Goal: Information Seeking & Learning: Learn about a topic

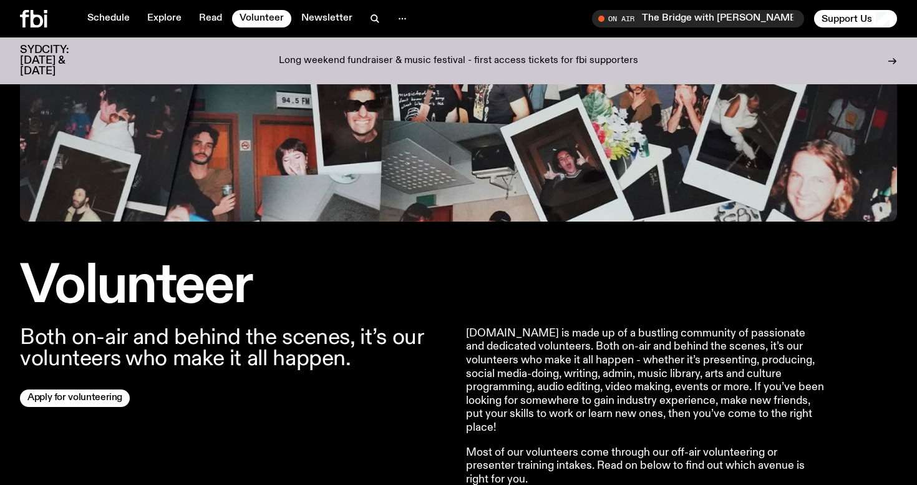
scroll to position [349, 0]
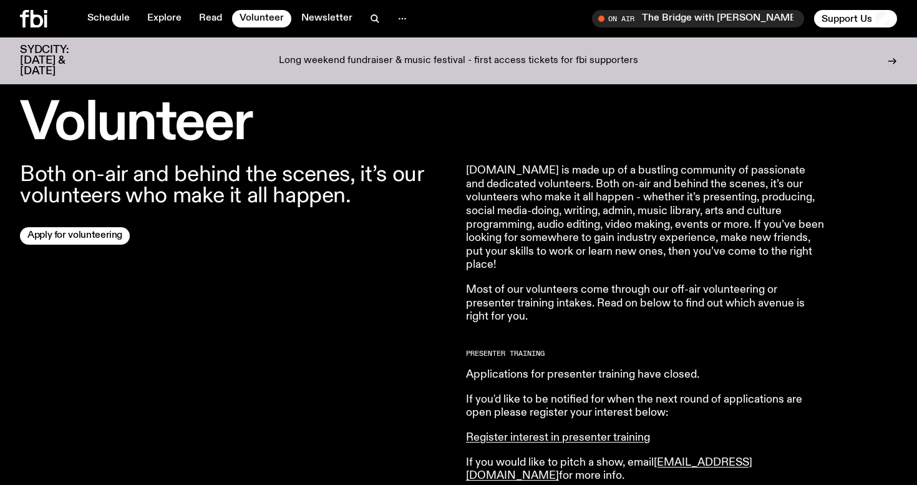
click at [518, 394] on p "If you'd like to be notified for when the next round of applications are open p…" at bounding box center [645, 406] width 359 height 27
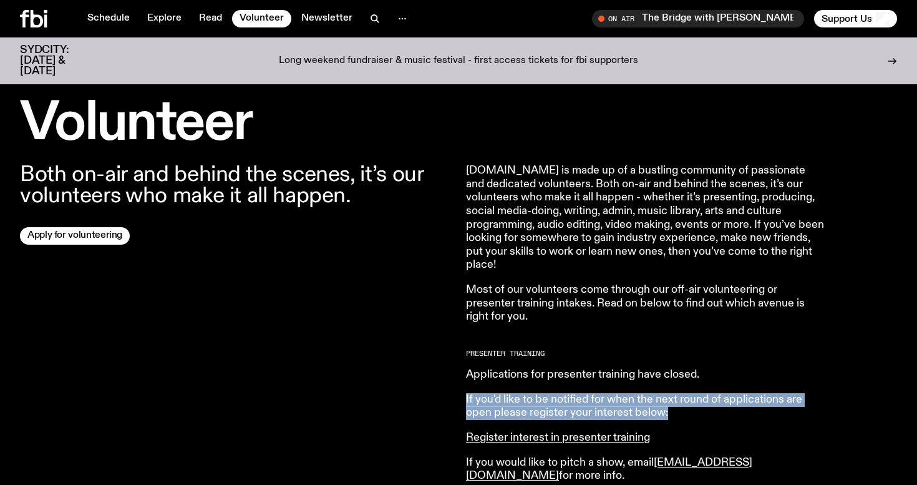
click at [518, 394] on p "If you'd like to be notified for when the next round of applications are open p…" at bounding box center [645, 406] width 359 height 27
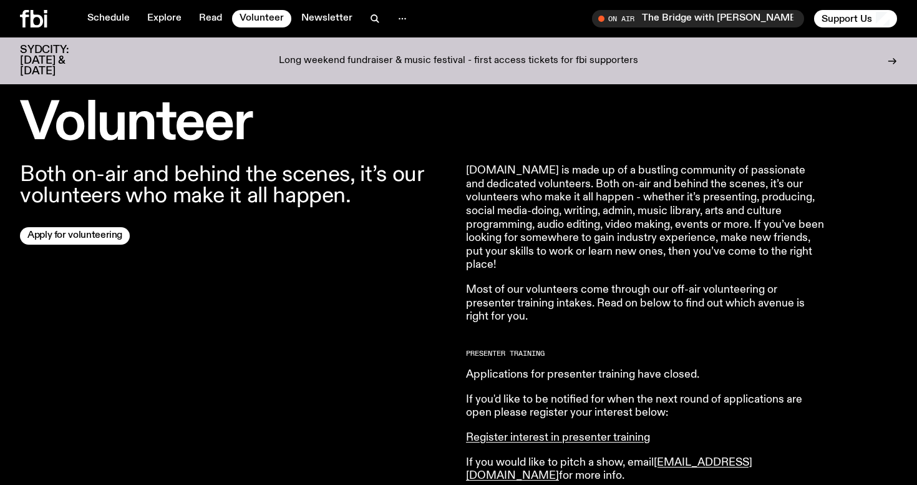
click at [518, 394] on p "If you'd like to be notified for when the next round of applications are open p…" at bounding box center [645, 406] width 359 height 27
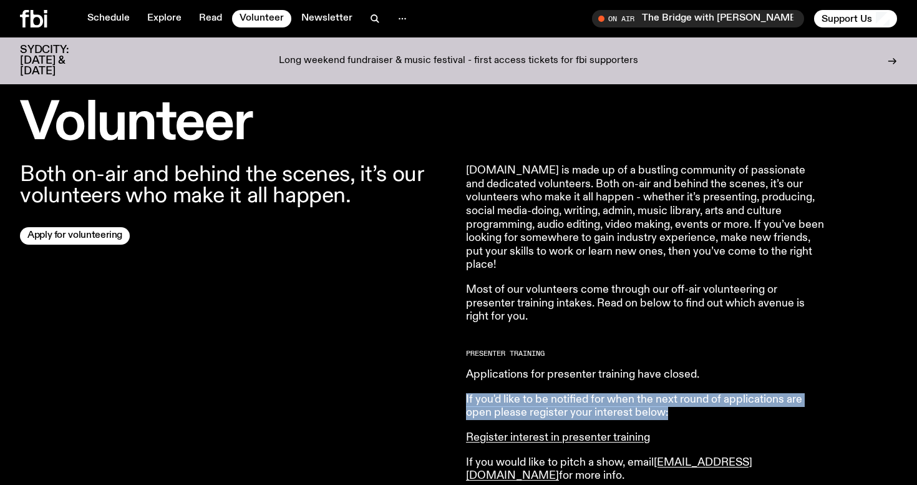
click at [518, 394] on p "If you'd like to be notified for when the next round of applications are open p…" at bounding box center [645, 406] width 359 height 27
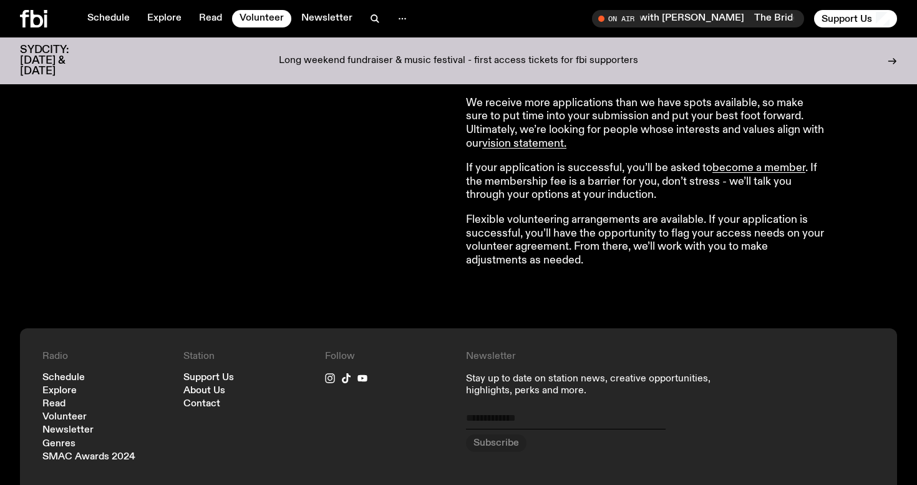
scroll to position [665, 0]
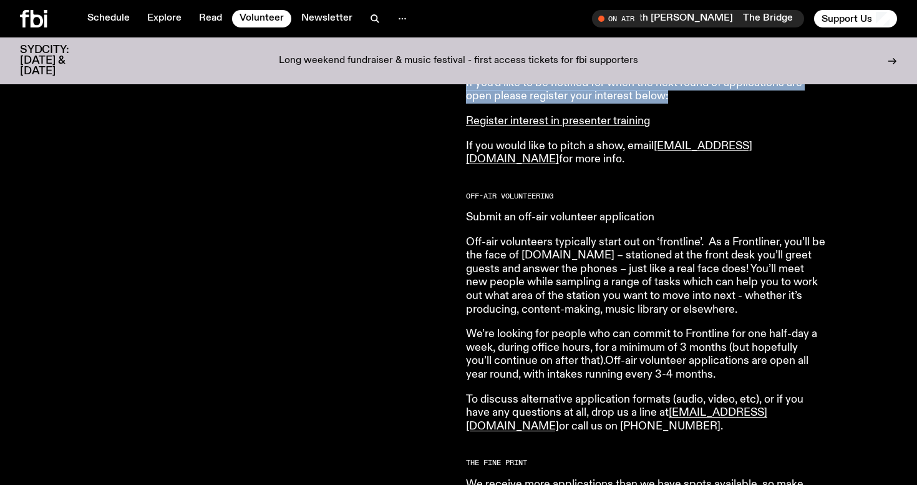
click at [550, 218] on link "Submit an off-air volunteer application" at bounding box center [560, 216] width 188 height 11
click at [417, 251] on div "Both on-air and behind the scenes, it’s our volunteers who make it all happen. …" at bounding box center [235, 253] width 431 height 811
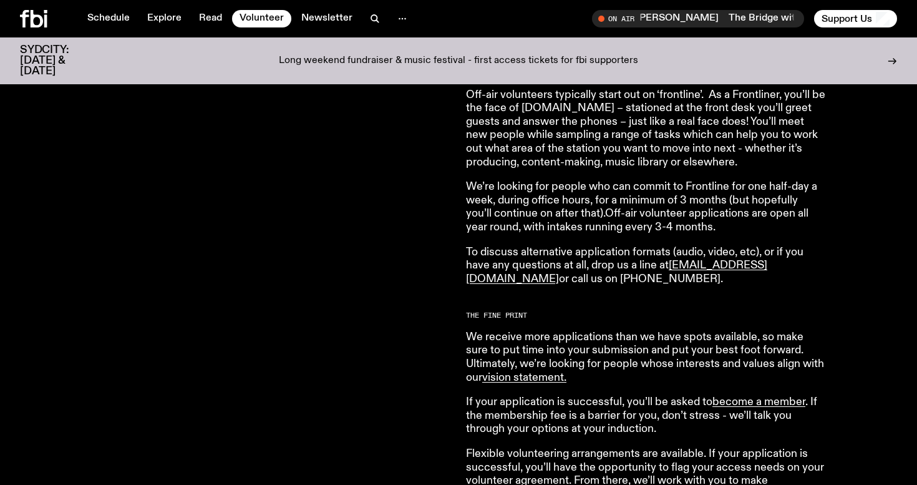
scroll to position [960, 0]
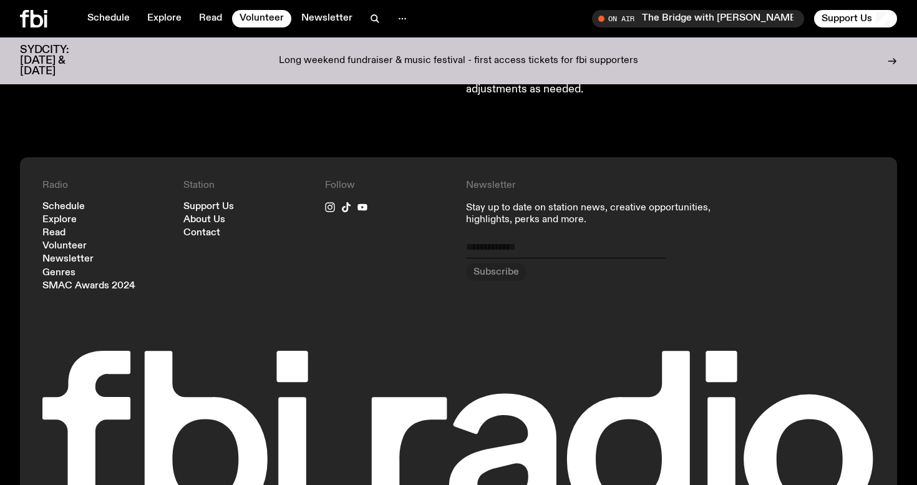
scroll to position [1248, 0]
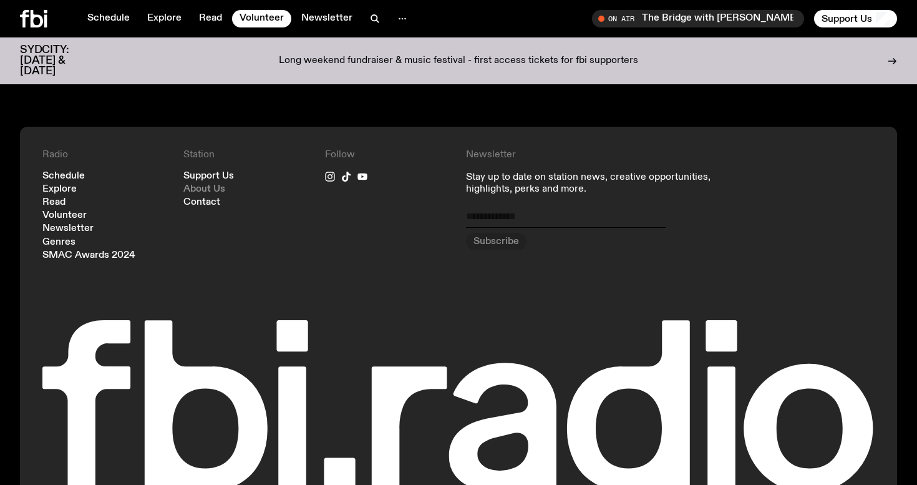
click at [203, 188] on link "About Us" at bounding box center [204, 189] width 42 height 9
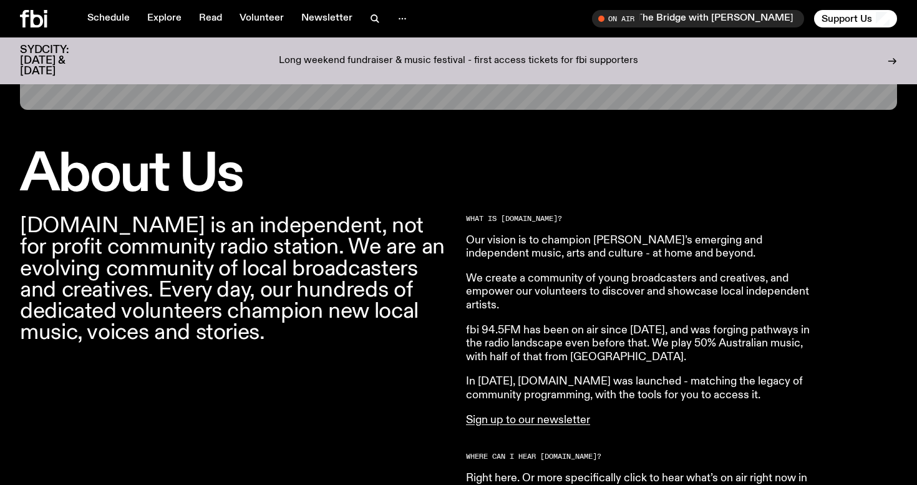
scroll to position [297, 0]
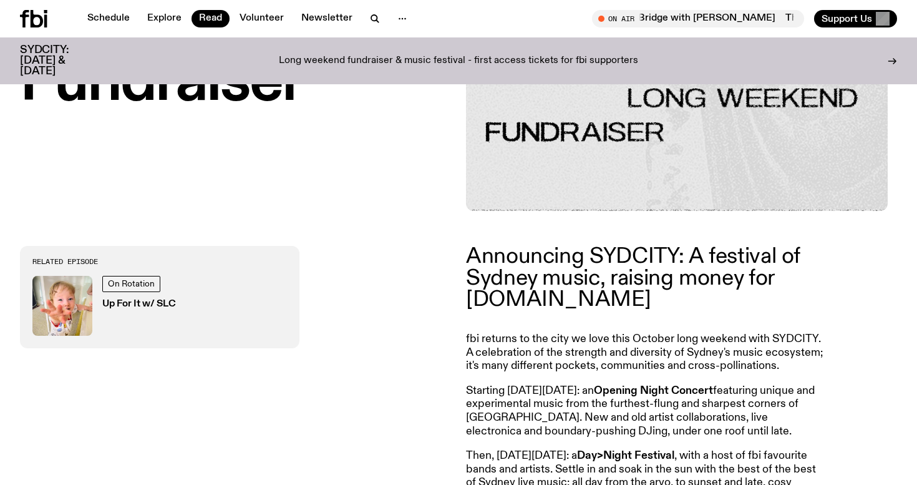
scroll to position [350, 0]
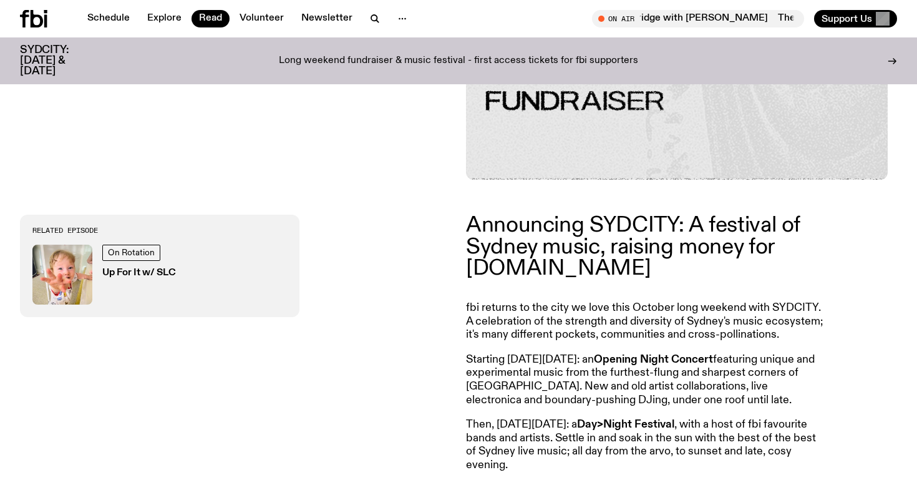
click at [562, 331] on p "fbi returns to the city we love this October long weekend with SYDCITY. A celeb…" at bounding box center [645, 321] width 359 height 41
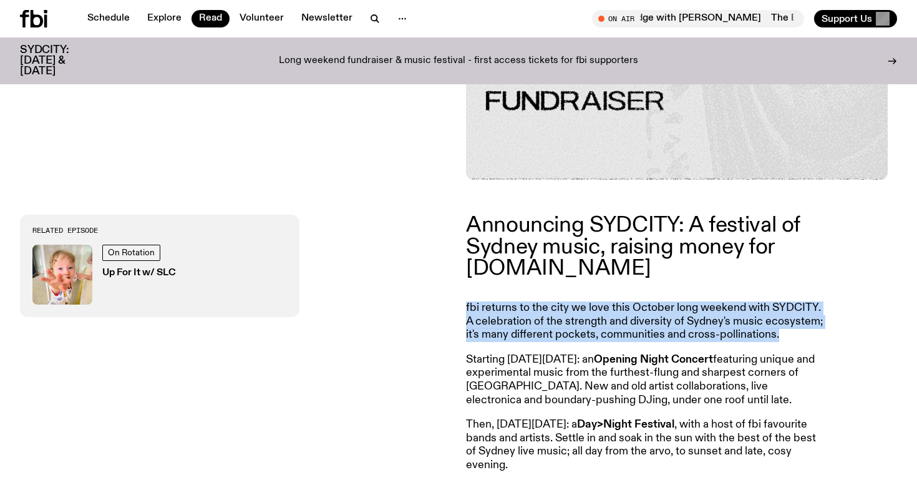
click at [563, 364] on p "Starting on Friday, October 3: an Opening Night Concert featuring unique and ex…" at bounding box center [645, 380] width 359 height 54
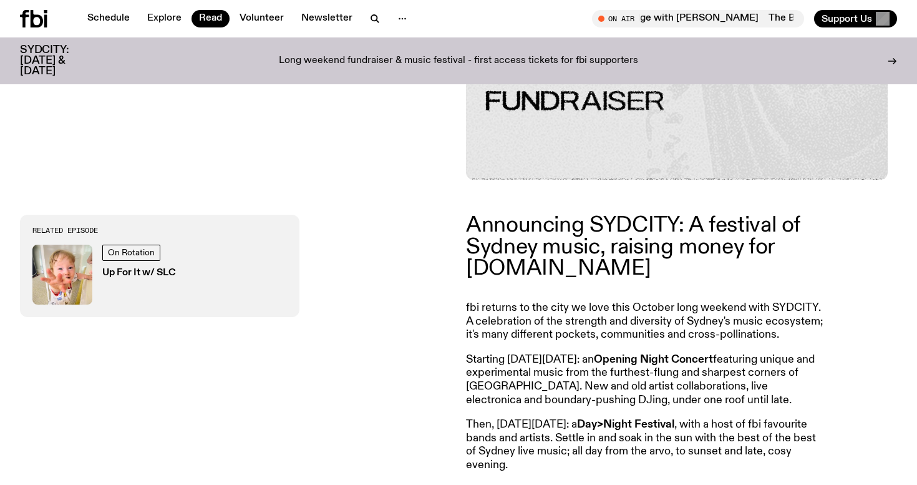
click at [563, 364] on p "Starting on Friday, October 3: an Opening Night Concert featuring unique and ex…" at bounding box center [645, 380] width 359 height 54
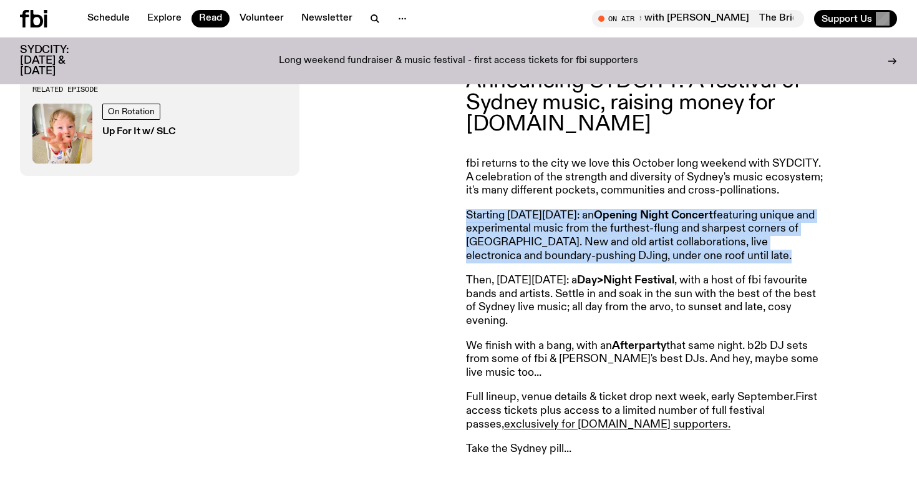
scroll to position [554, 0]
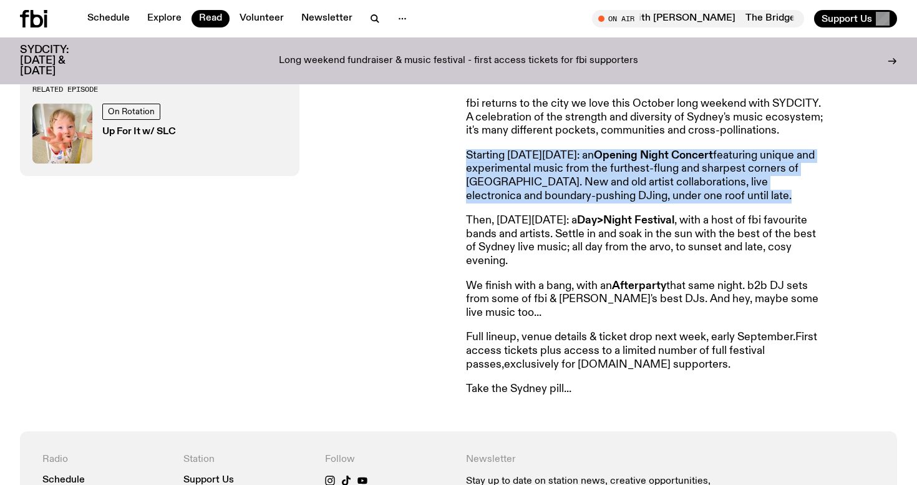
click at [538, 367] on link "exclusively for fbi.radio supporters." at bounding box center [617, 364] width 226 height 11
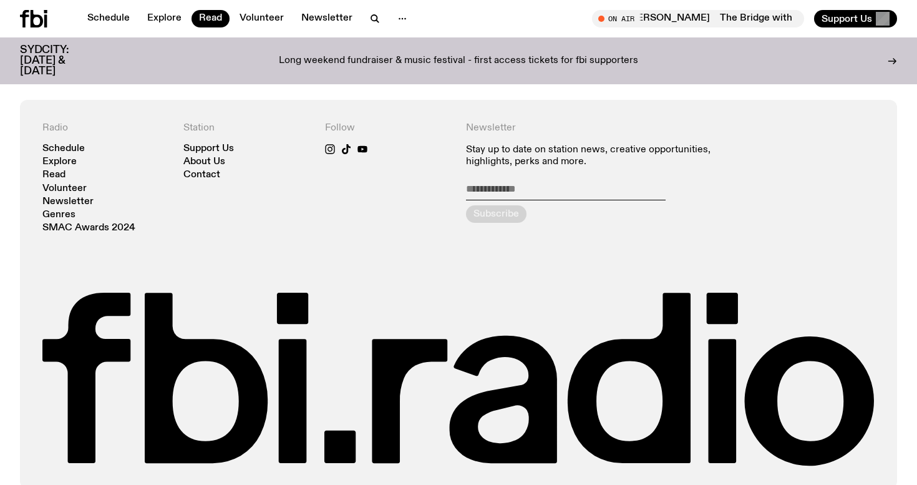
scroll to position [875, 0]
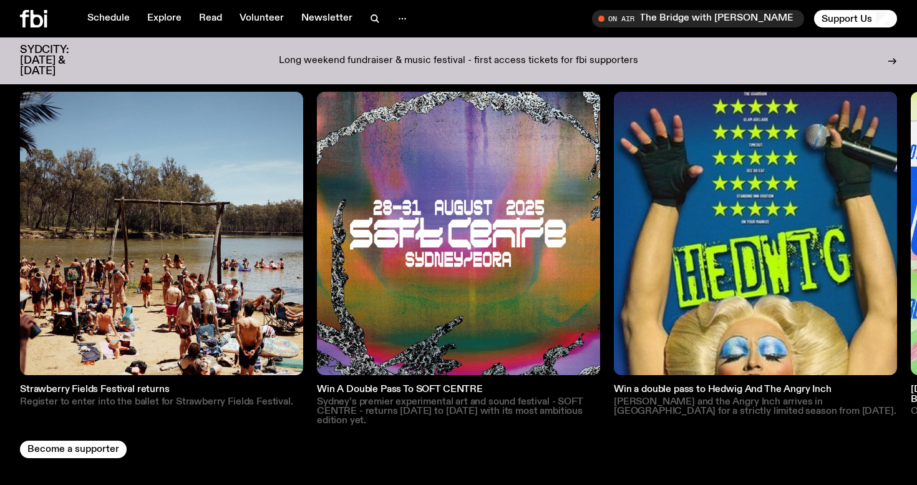
scroll to position [1799, 0]
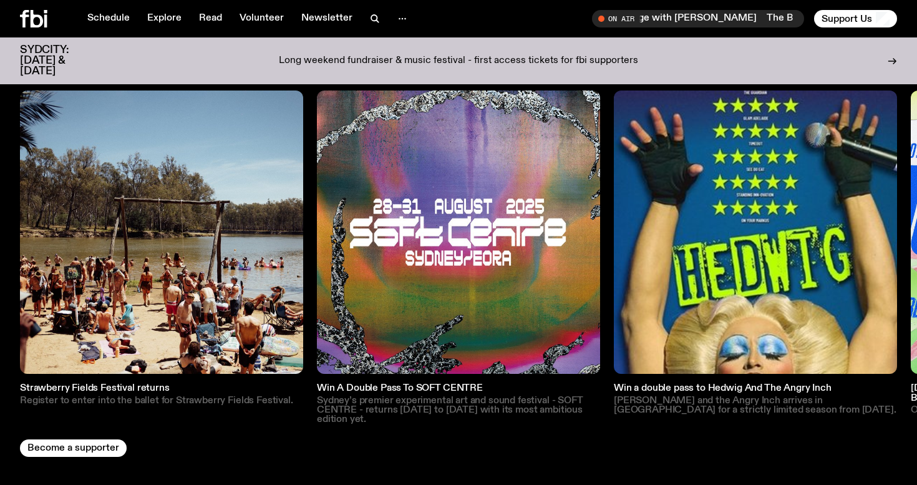
click at [424, 396] on p "Sydney’s premier experimental art and sound festival - SOFT CENTRE - returns Au…" at bounding box center [458, 410] width 283 height 29
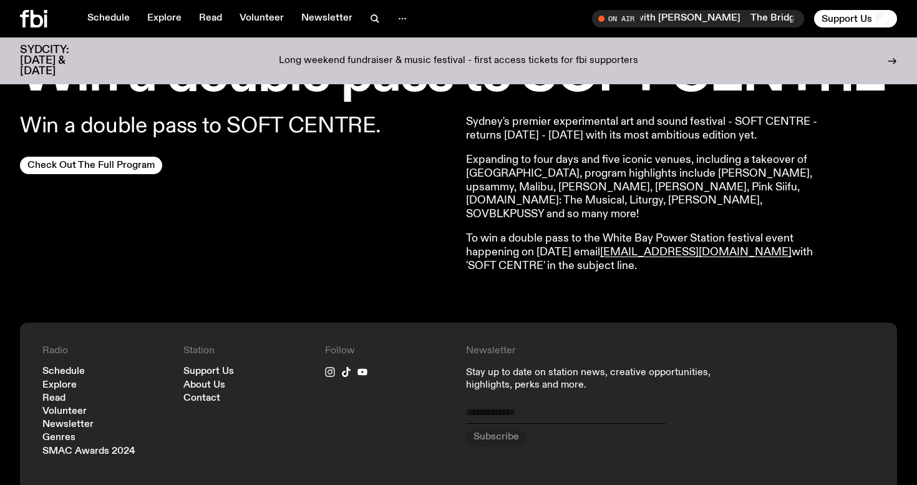
scroll to position [241, 0]
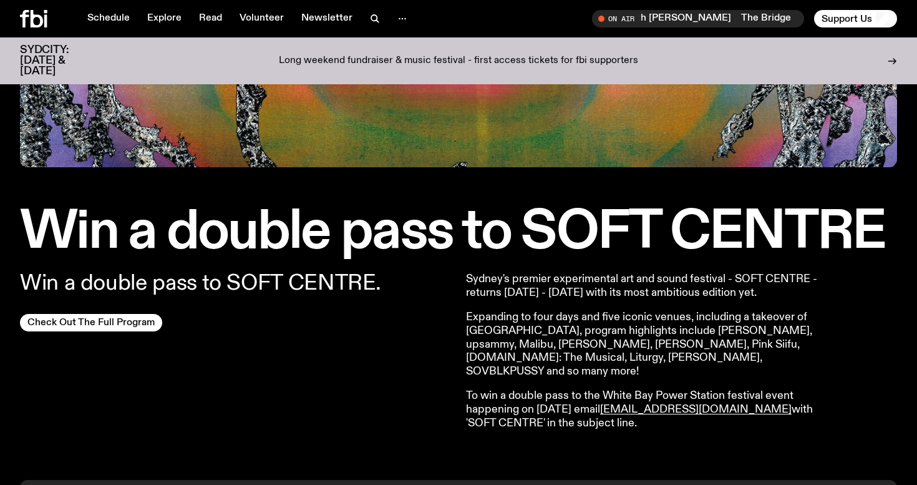
click at [559, 276] on p "Sydney's premier experimental art and sound festival - SOFT CENTRE - returns Au…" at bounding box center [645, 286] width 359 height 27
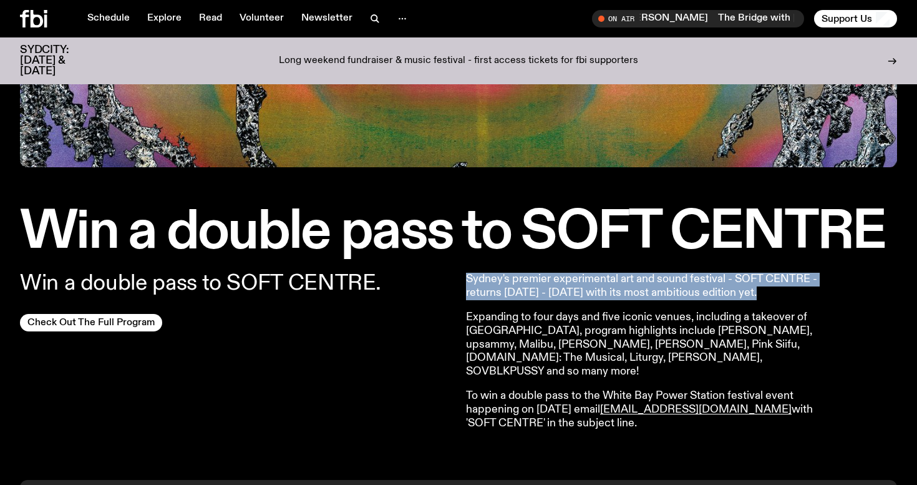
click at [569, 321] on p "Expanding to four days and five iconic venues, including a takeover of White Ba…" at bounding box center [645, 344] width 359 height 67
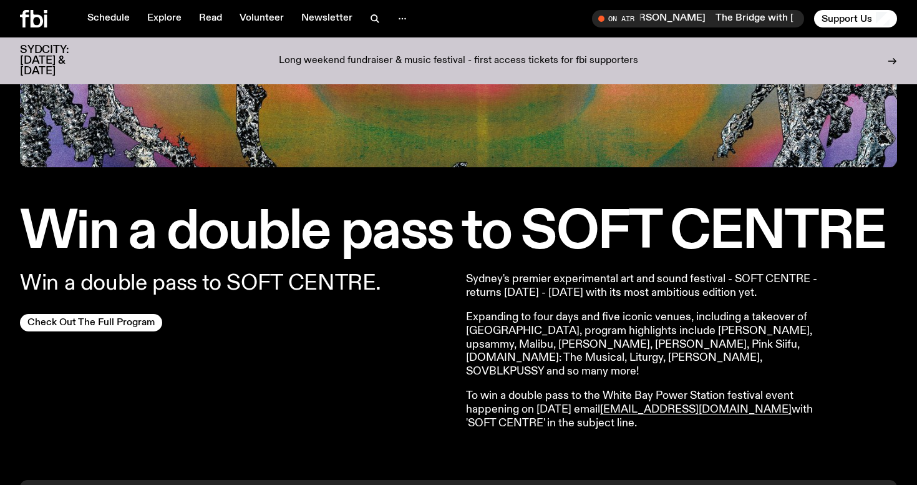
click at [569, 321] on p "Expanding to four days and five iconic venues, including a takeover of White Ba…" at bounding box center [645, 344] width 359 height 67
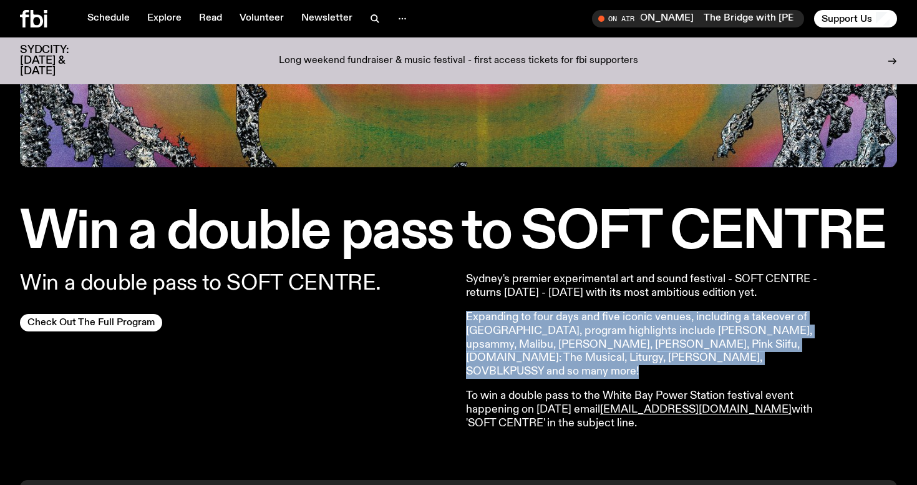
click at [569, 321] on p "Expanding to four days and five iconic venues, including a takeover of White Ba…" at bounding box center [645, 344] width 359 height 67
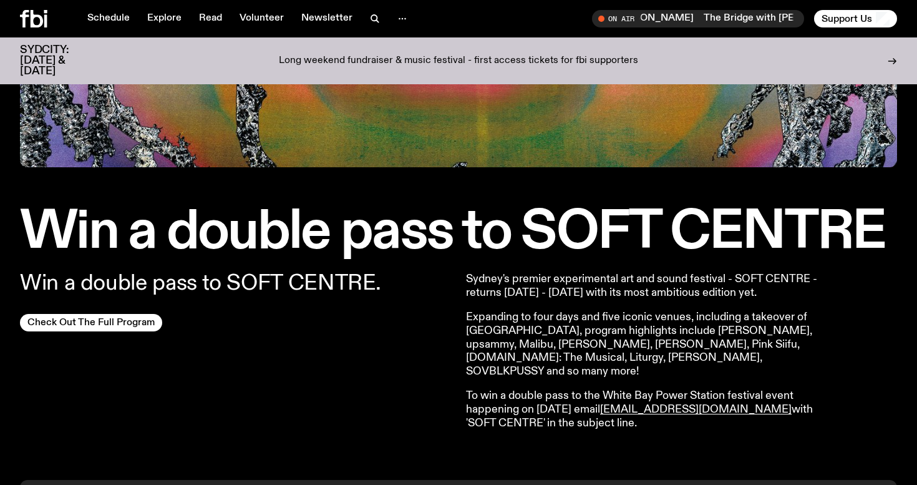
click at [569, 321] on p "Expanding to four days and five iconic venues, including a takeover of White Ba…" at bounding box center [645, 344] width 359 height 67
click at [569, 346] on p "Expanding to four days and five iconic venues, including a takeover of White Ba…" at bounding box center [645, 344] width 359 height 67
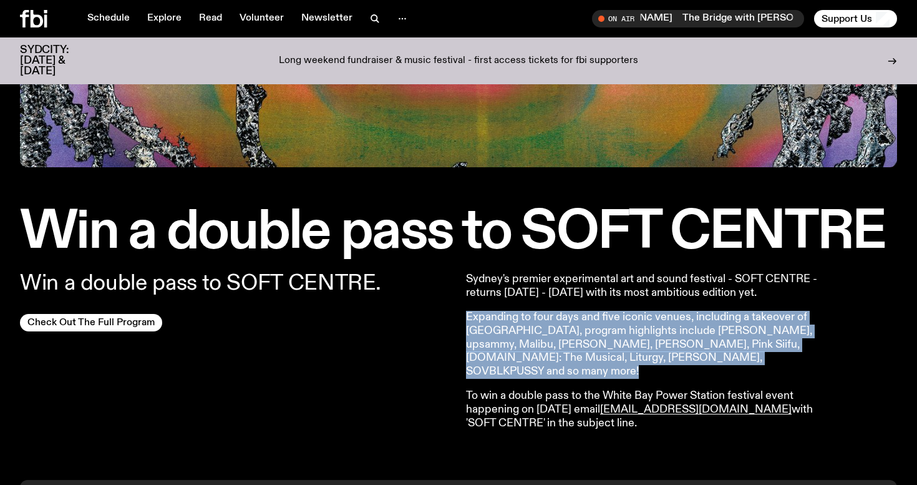
click at [534, 390] on p "To win a double pass to the White Bay Power Station festival event happening on…" at bounding box center [645, 409] width 359 height 41
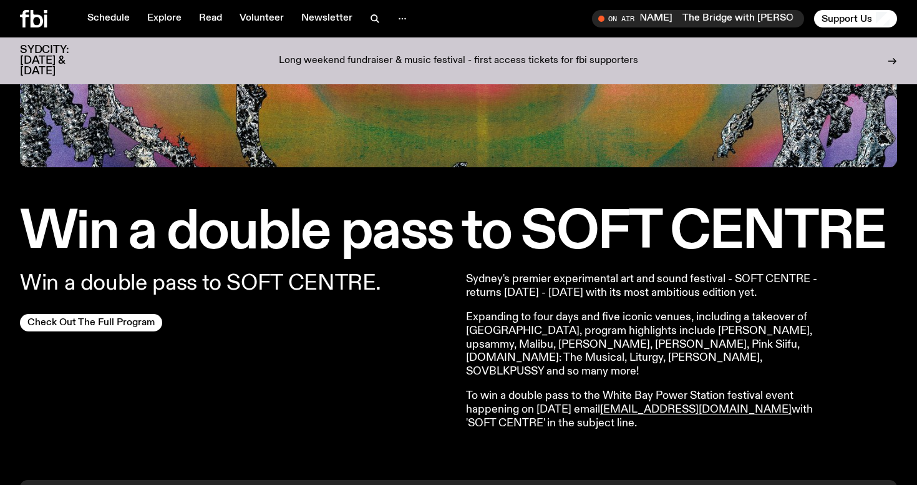
click at [534, 390] on p "To win a double pass to the White Bay Power Station festival event happening on…" at bounding box center [645, 409] width 359 height 41
click at [531, 389] on p "To win a double pass to the White Bay Power Station festival event happening on…" at bounding box center [645, 409] width 359 height 41
click at [539, 400] on p "To win a double pass to the White Bay Power Station festival event happening on…" at bounding box center [645, 409] width 359 height 41
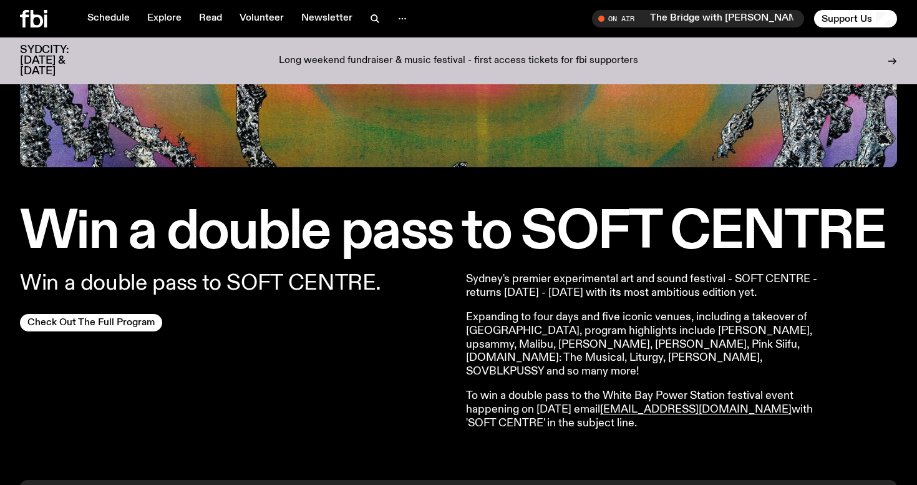
click at [539, 400] on p "To win a double pass to the White Bay Power Station festival event happening on…" at bounding box center [645, 409] width 359 height 41
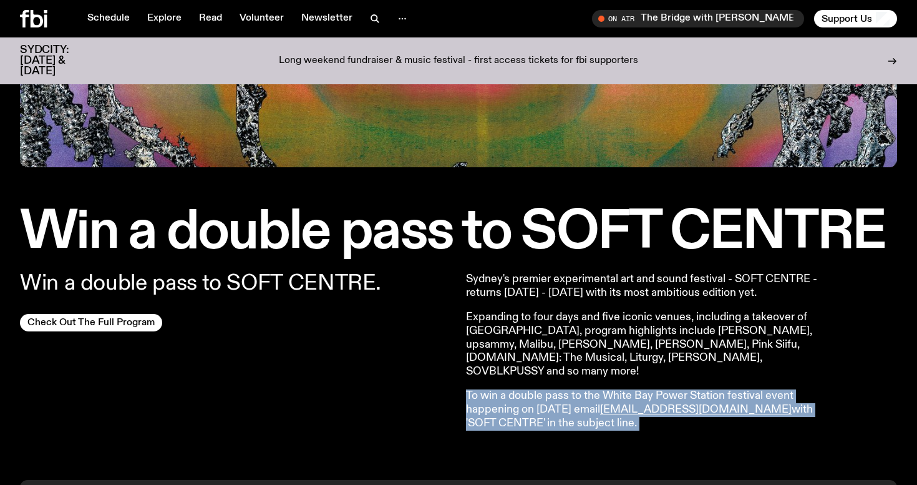
click at [539, 400] on p "To win a double pass to the White Bay Power Station festival event happening on…" at bounding box center [645, 409] width 359 height 41
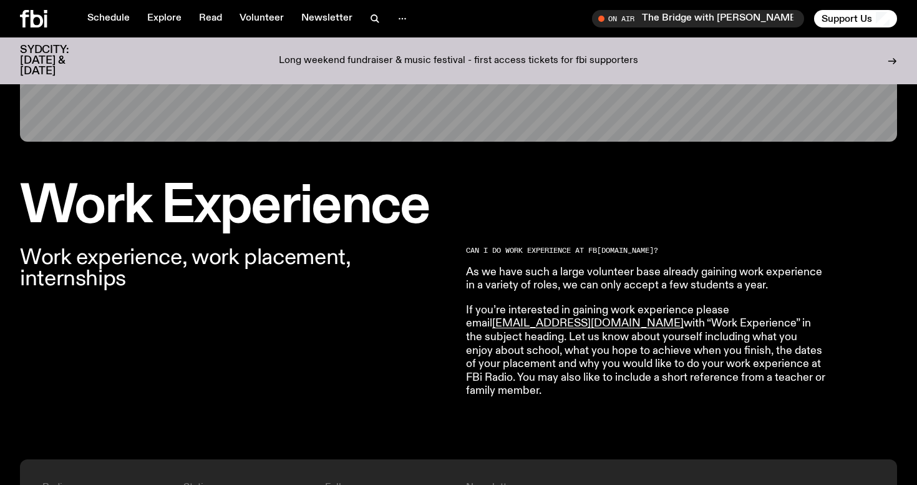
scroll to position [266, 0]
click at [543, 371] on p "If you’re interested in gaining work experience please email [EMAIL_ADDRESS][DO…" at bounding box center [645, 351] width 359 height 94
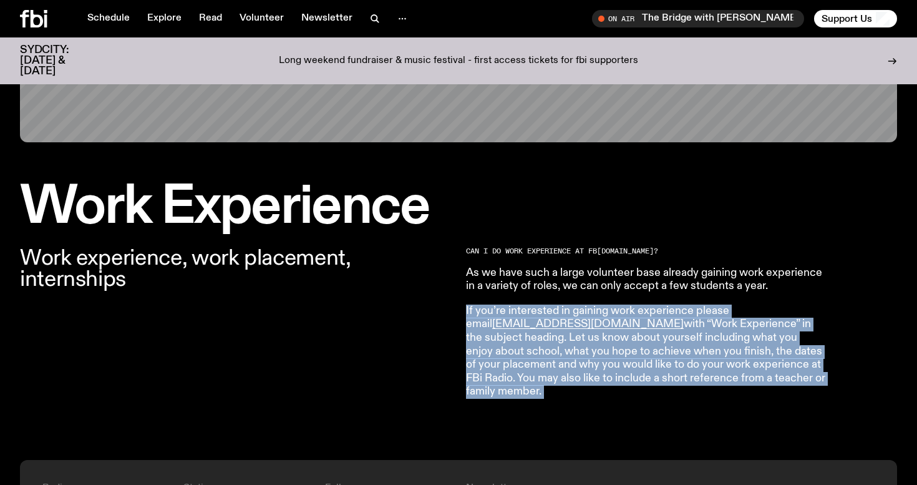
click at [543, 371] on p "If you’re interested in gaining work experience please email [EMAIL_ADDRESS][DO…" at bounding box center [645, 351] width 359 height 94
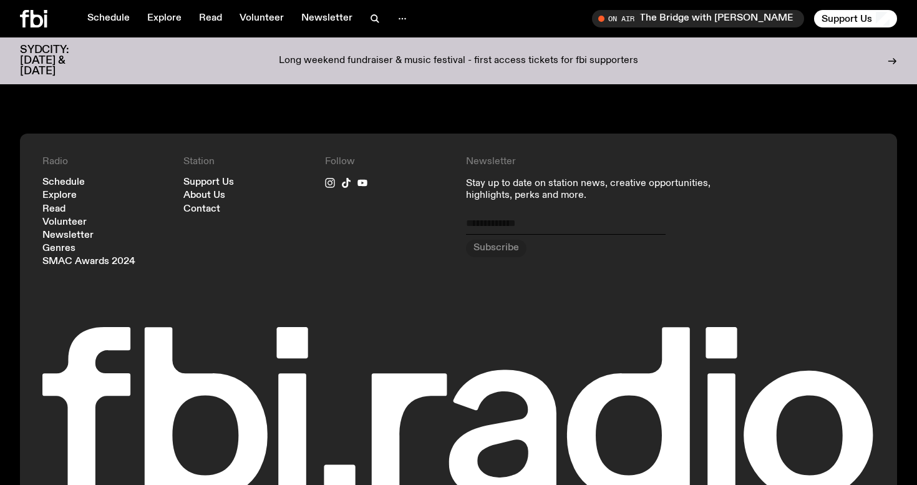
scroll to position [591, 0]
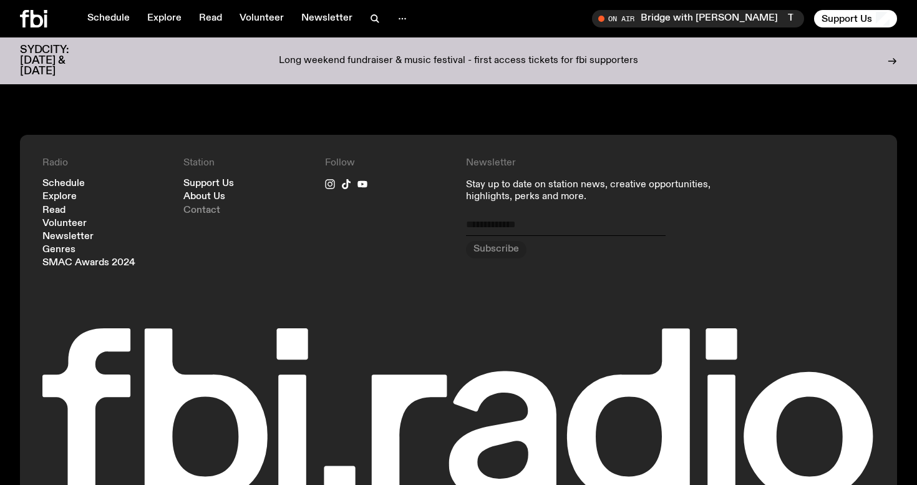
click at [203, 210] on link "Contact" at bounding box center [201, 210] width 37 height 9
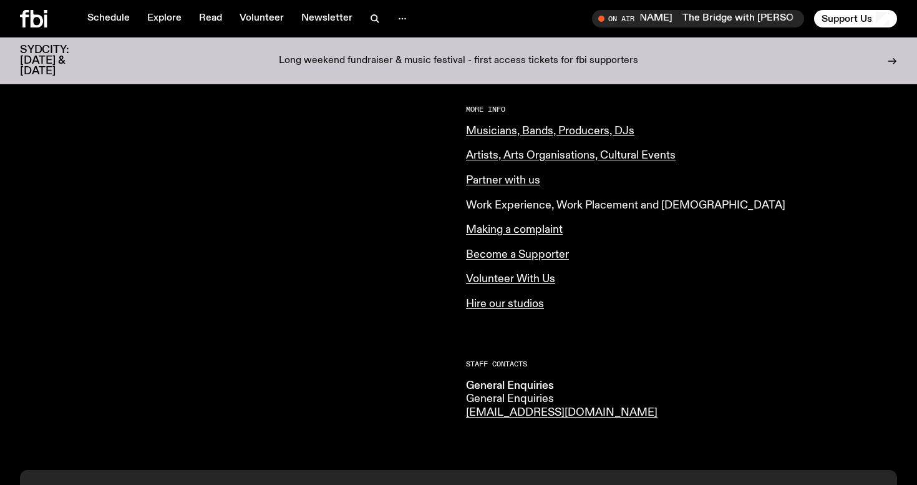
scroll to position [475, 0]
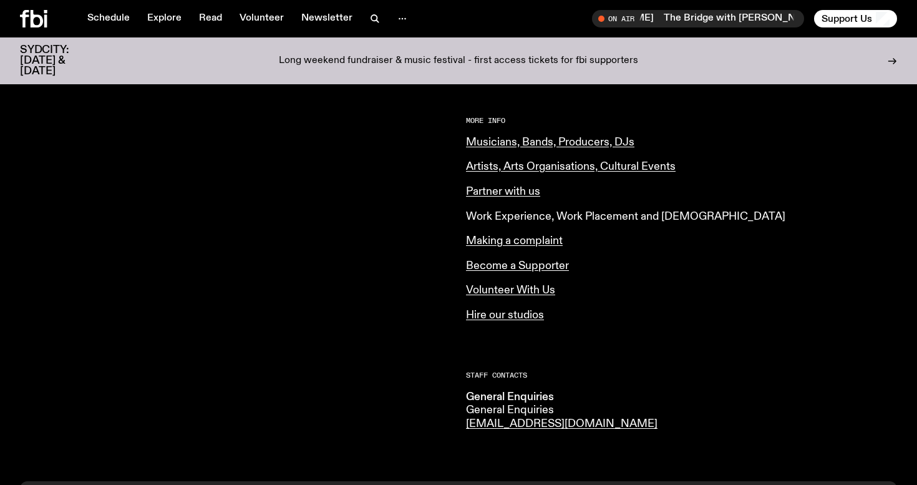
click at [569, 218] on link "Work Experience, Work Placement and [DEMOGRAPHIC_DATA]" at bounding box center [625, 216] width 319 height 11
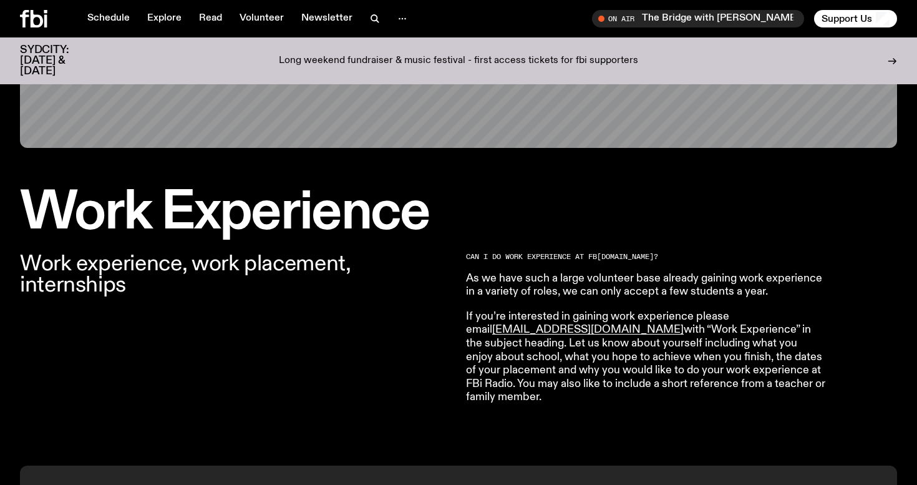
scroll to position [259, 0]
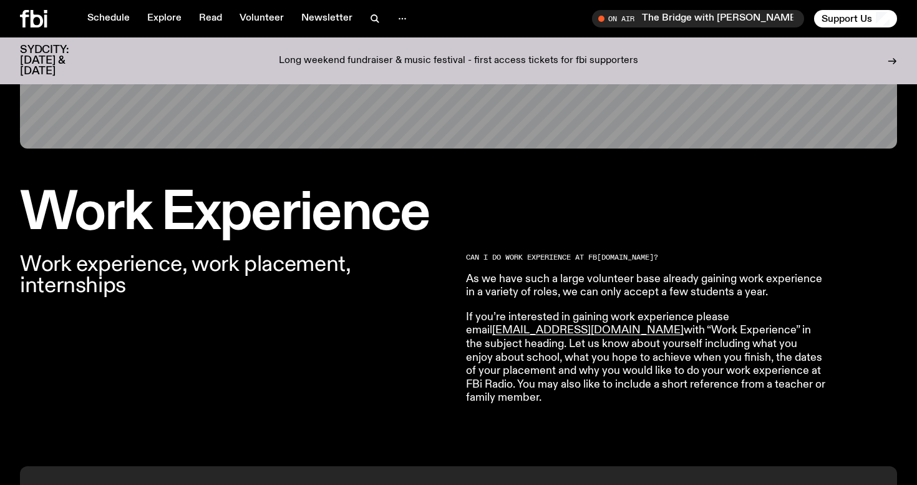
click at [513, 273] on p "As we have such a large volunteer base already gaining work experience in a var…" at bounding box center [645, 286] width 359 height 27
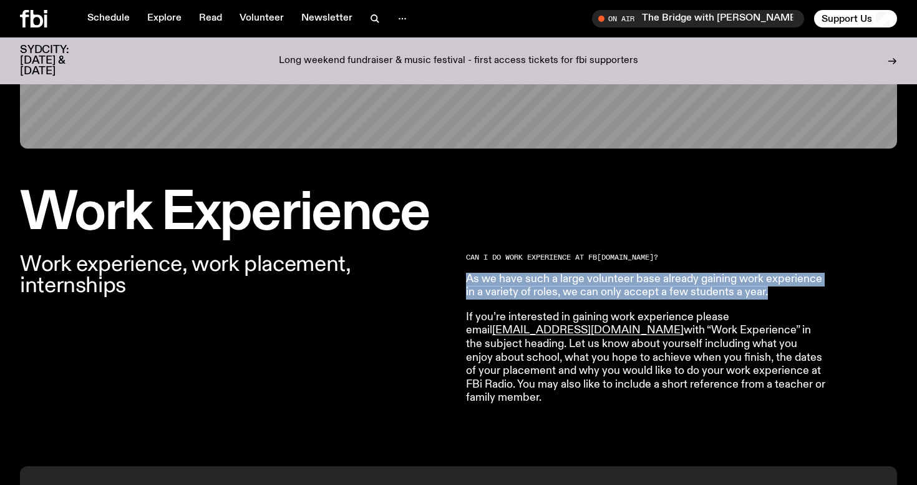
click at [513, 273] on p "As we have such a large volunteer base already gaining work experience in a var…" at bounding box center [645, 286] width 359 height 27
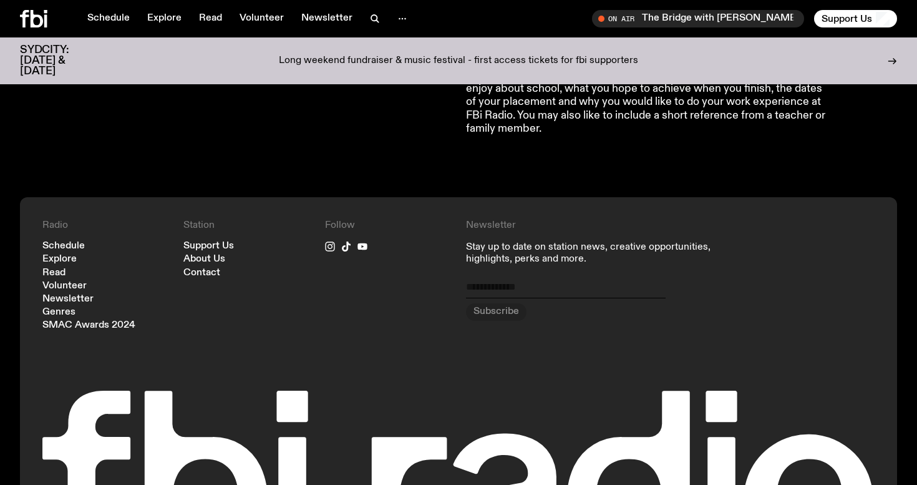
scroll to position [687, 0]
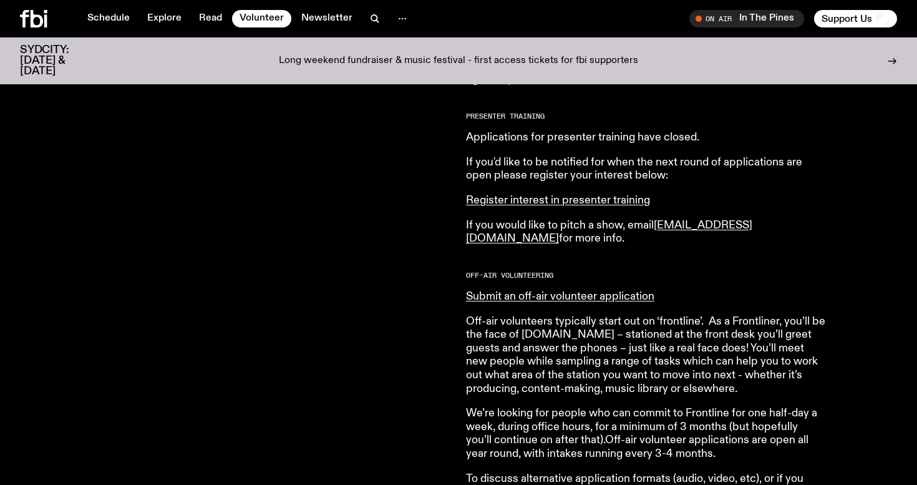
scroll to position [623, 0]
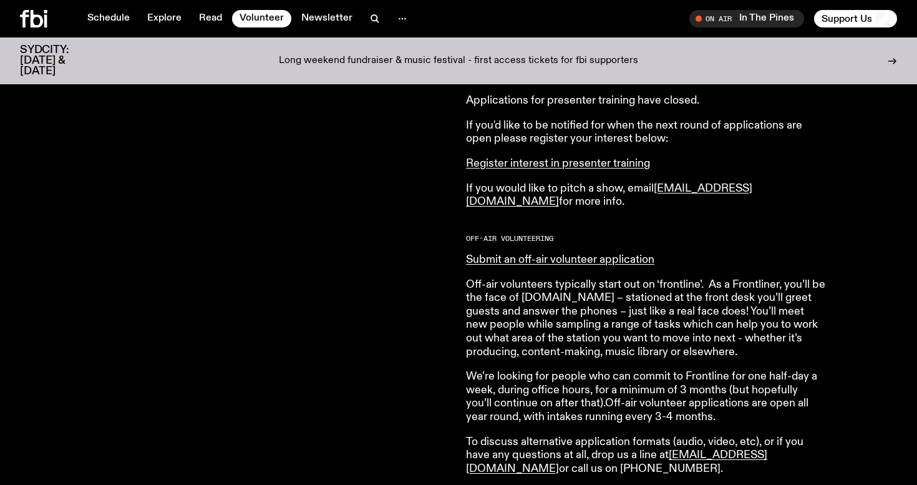
click at [523, 311] on p "Off-air volunteers typically start out on ‘frontline’. As a Frontliner, you’ll …" at bounding box center [645, 318] width 359 height 81
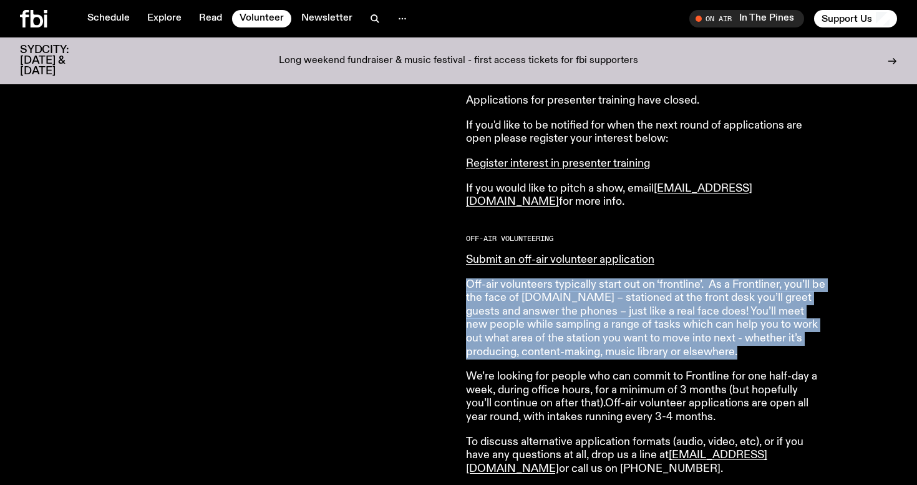
click at [523, 311] on p "Off-air volunteers typically start out on ‘frontline’. As a Frontliner, you’ll …" at bounding box center [645, 318] width 359 height 81
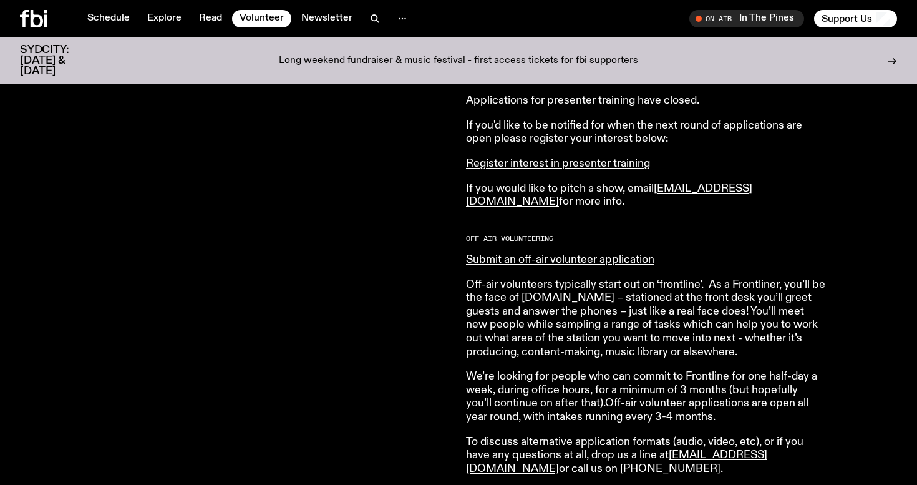
click at [516, 391] on p "We’re looking for people who can commit to Frontline for one half-day a week, d…" at bounding box center [645, 397] width 359 height 54
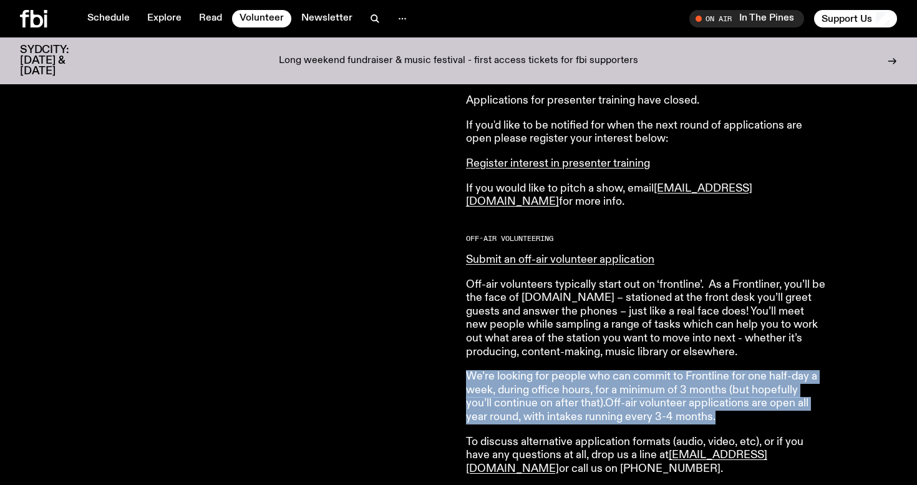
click at [516, 391] on p "We’re looking for people who can commit to Frontline for one half-day a week, d…" at bounding box center [645, 397] width 359 height 54
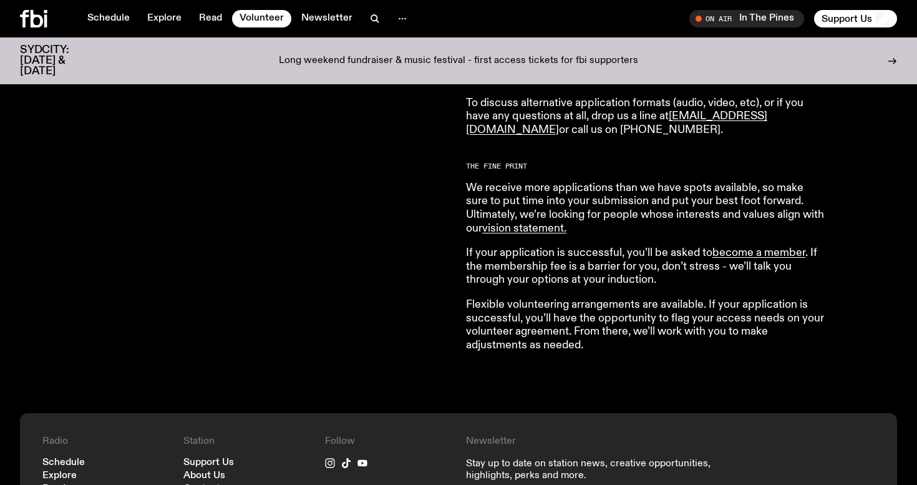
scroll to position [964, 0]
